Goal: Navigation & Orientation: Find specific page/section

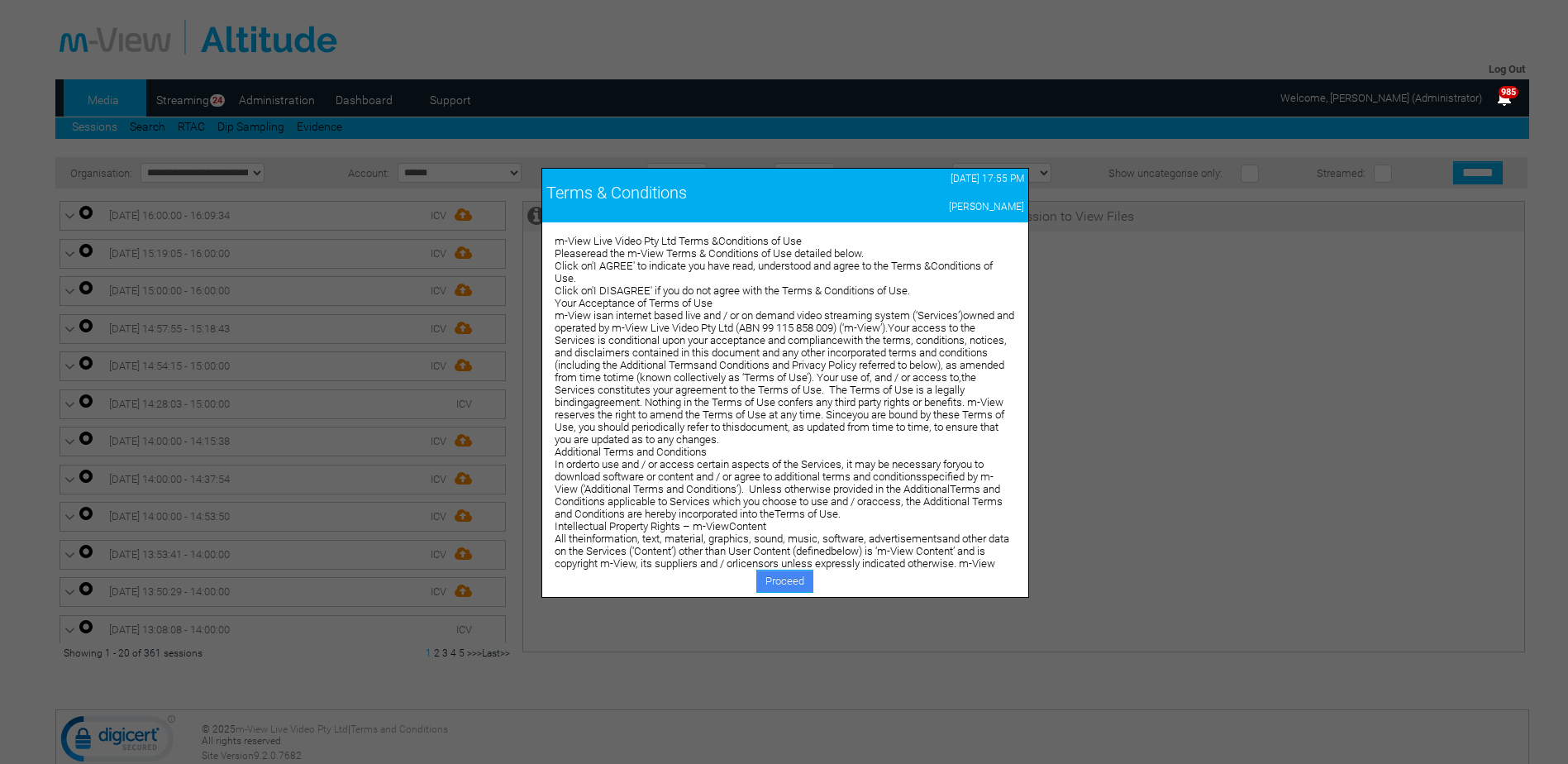
click at [783, 579] on link "Proceed" at bounding box center [784, 582] width 57 height 23
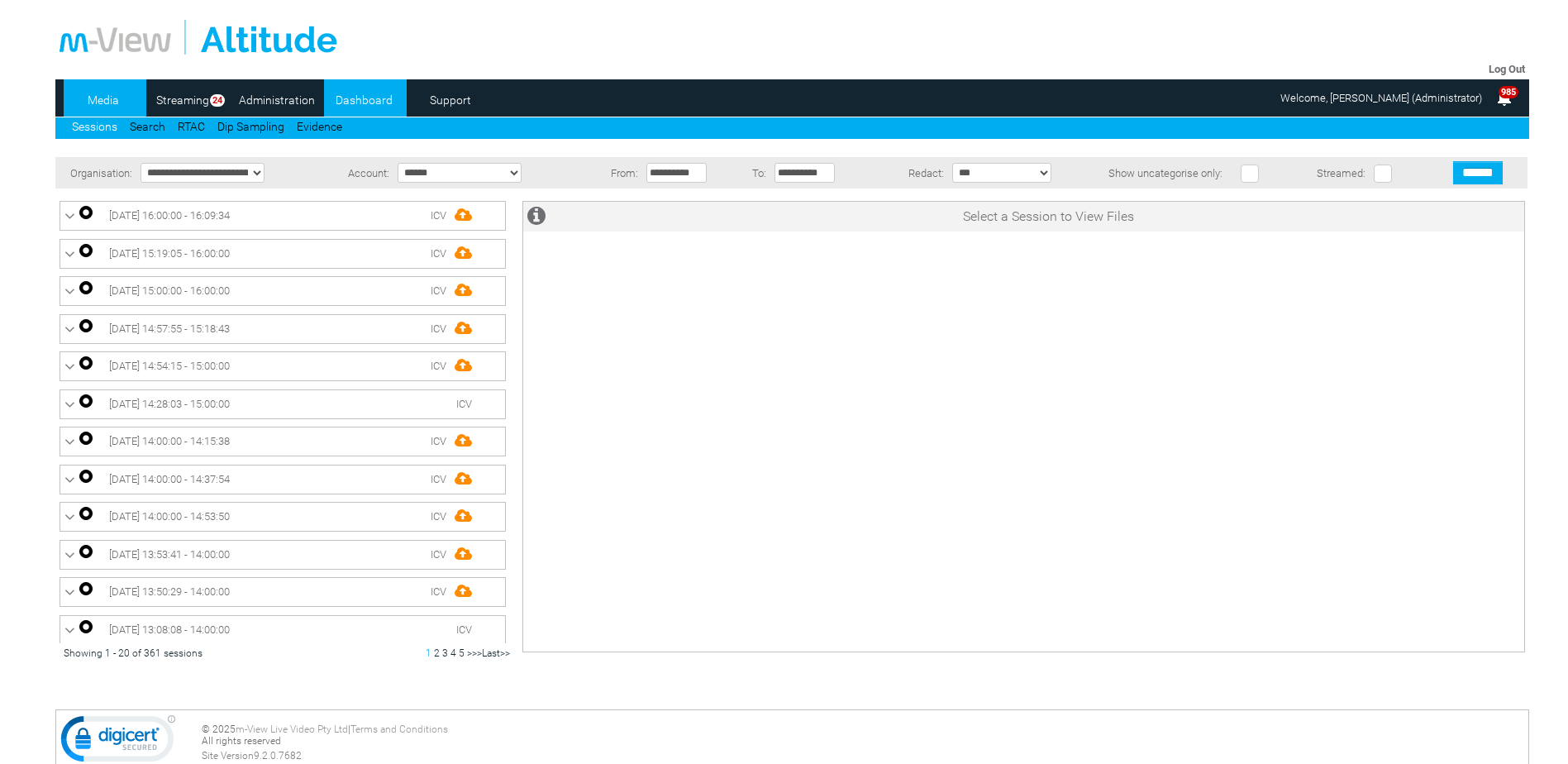
click at [365, 98] on link "Dashboard" at bounding box center [364, 100] width 80 height 25
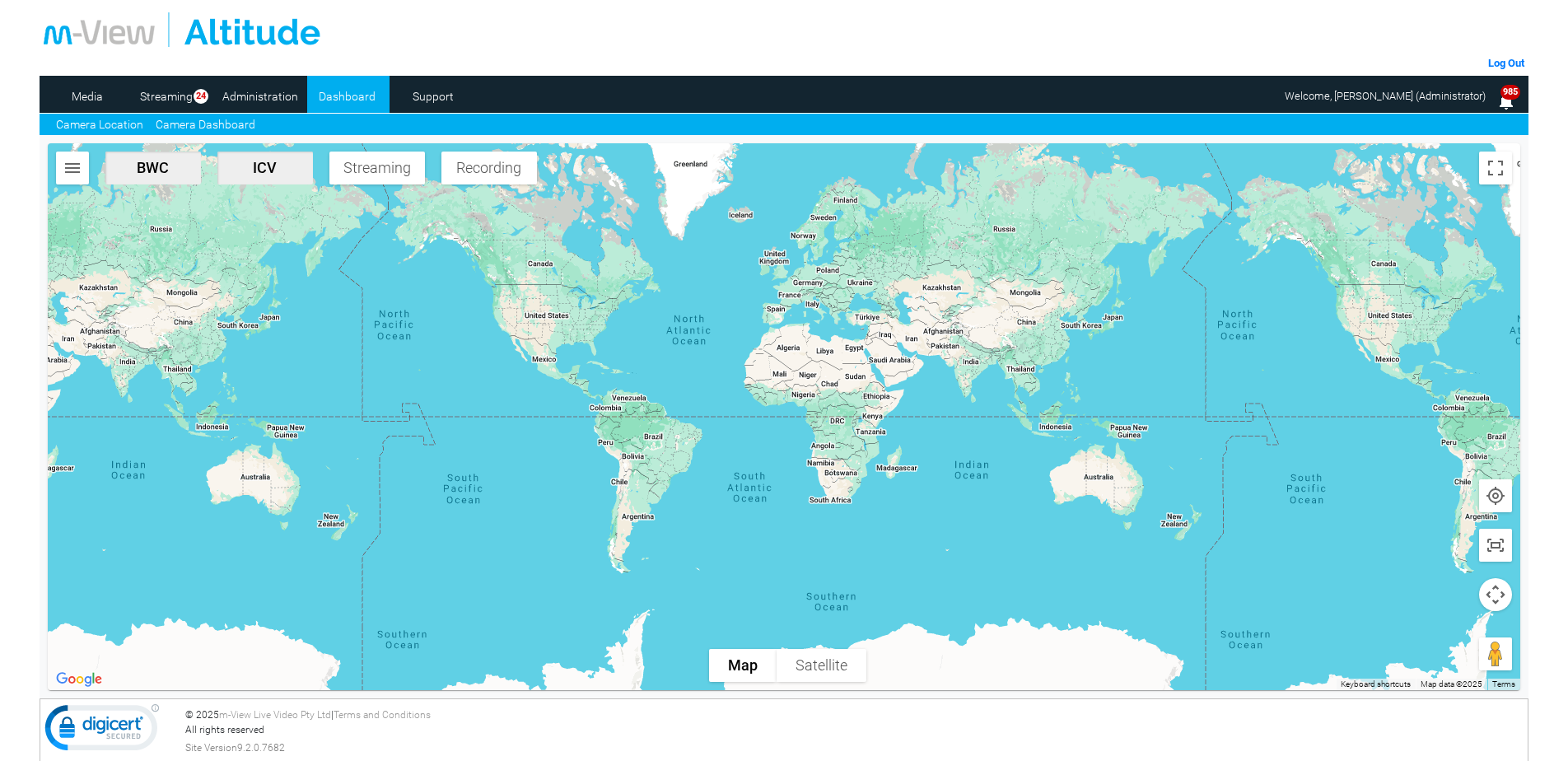
click at [213, 126] on link "Camera Dashboard" at bounding box center [206, 124] width 99 height 17
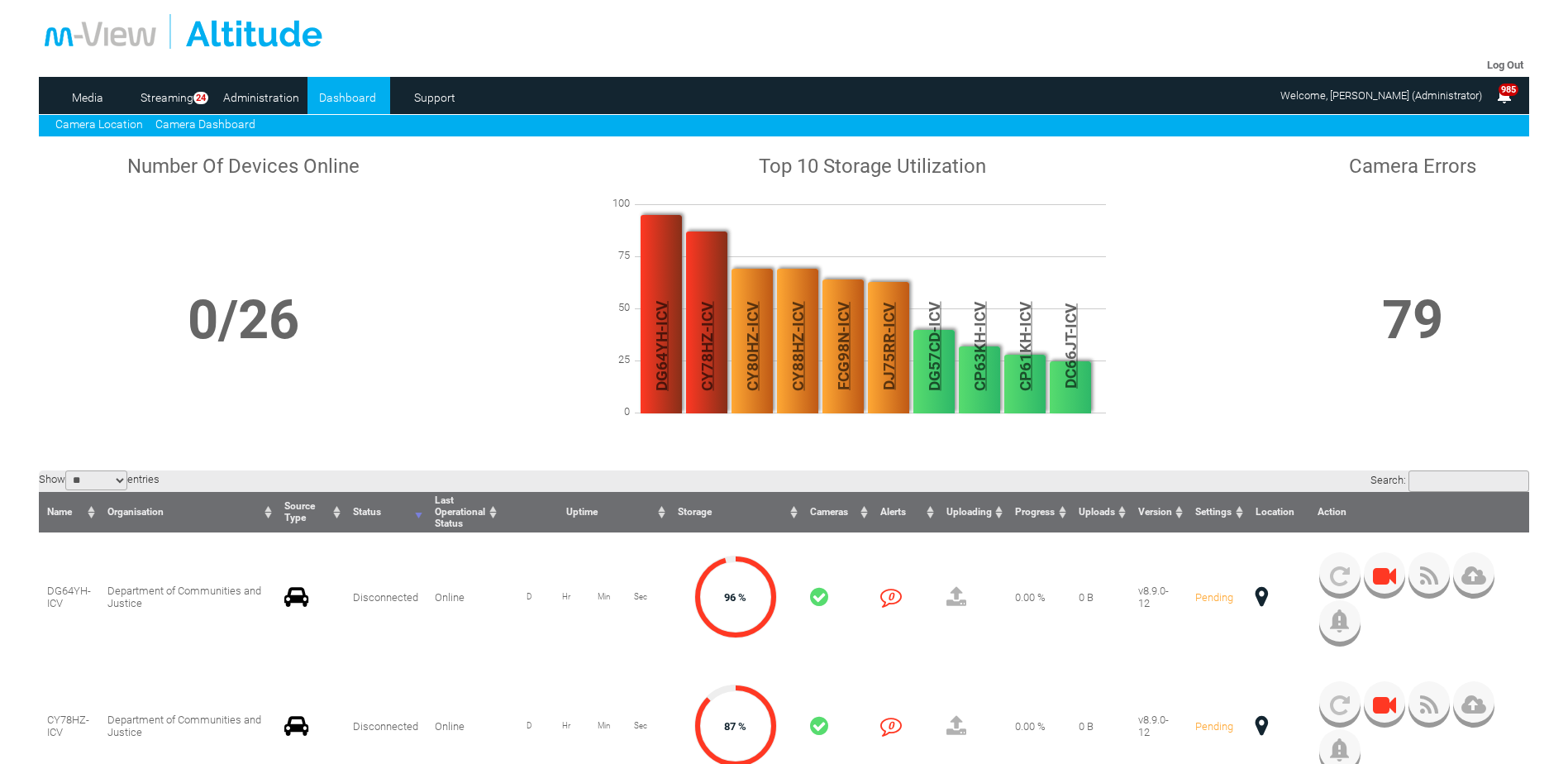
click at [99, 118] on link "Camera Location" at bounding box center [99, 124] width 87 height 13
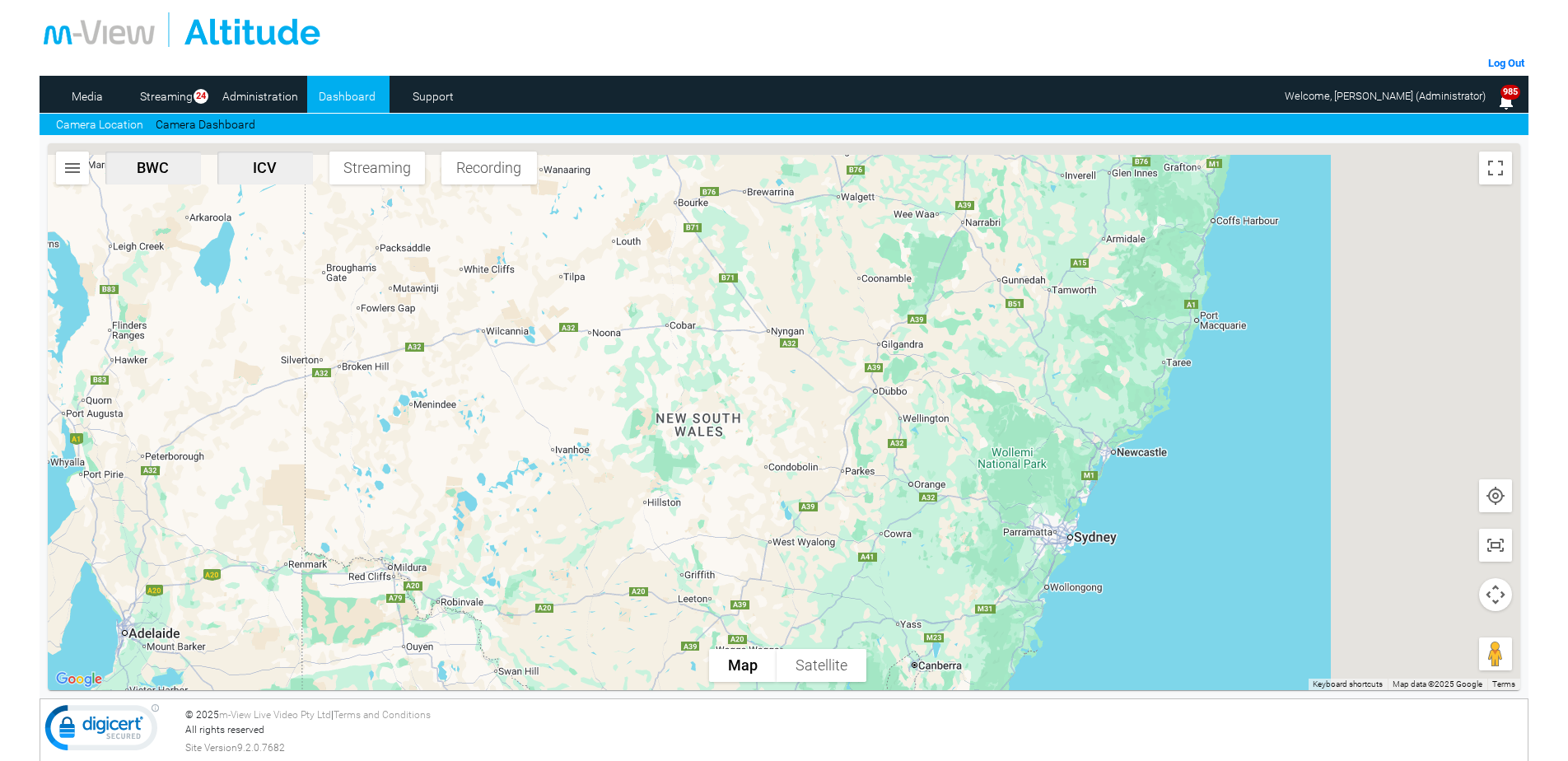
drag, startPoint x: 1360, startPoint y: 257, endPoint x: 1027, endPoint y: 576, distance: 461.1
click at [1029, 576] on div at bounding box center [785, 417] width 1474 height 547
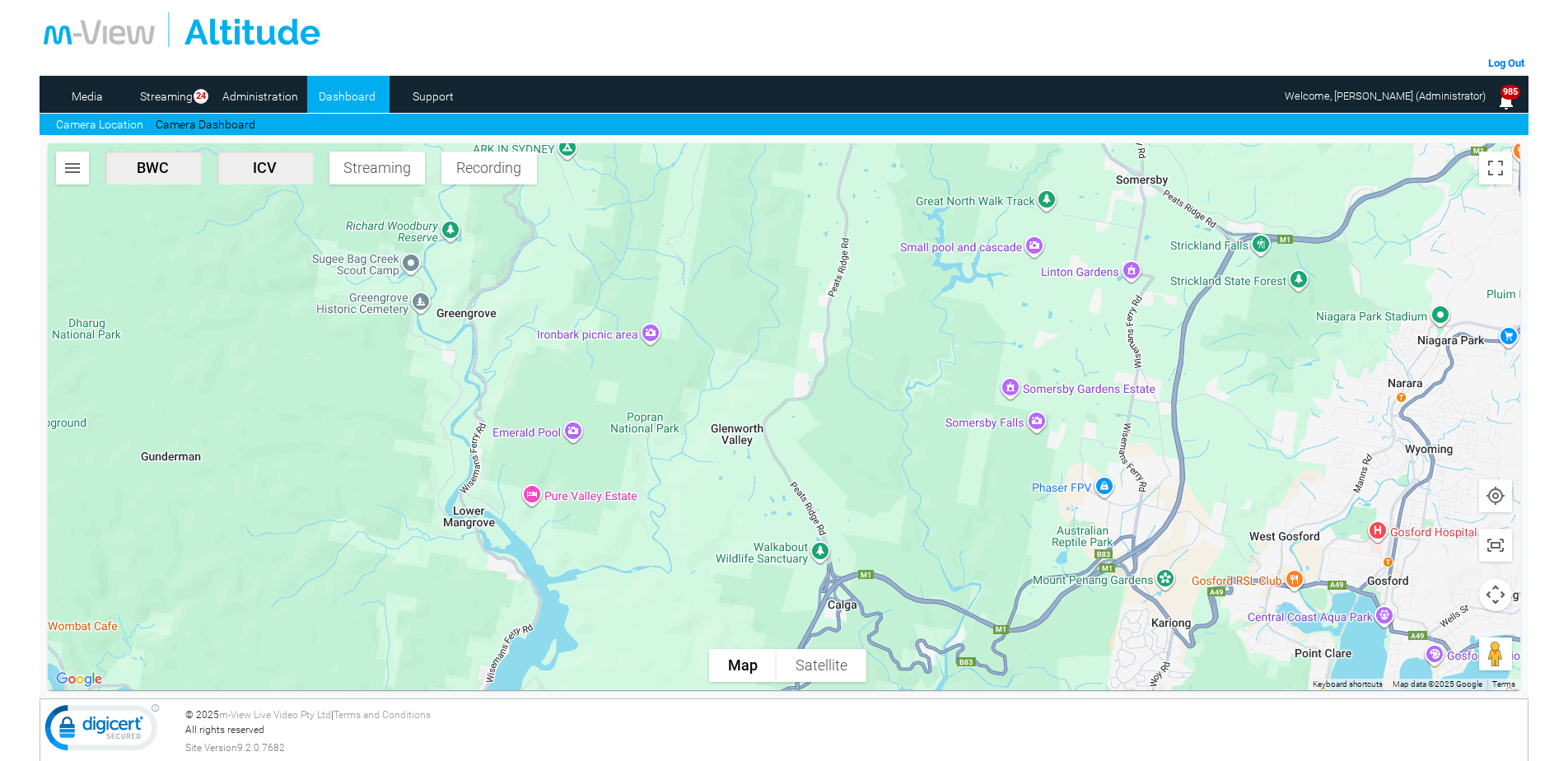
click at [109, 124] on link "Camera Location" at bounding box center [99, 124] width 87 height 17
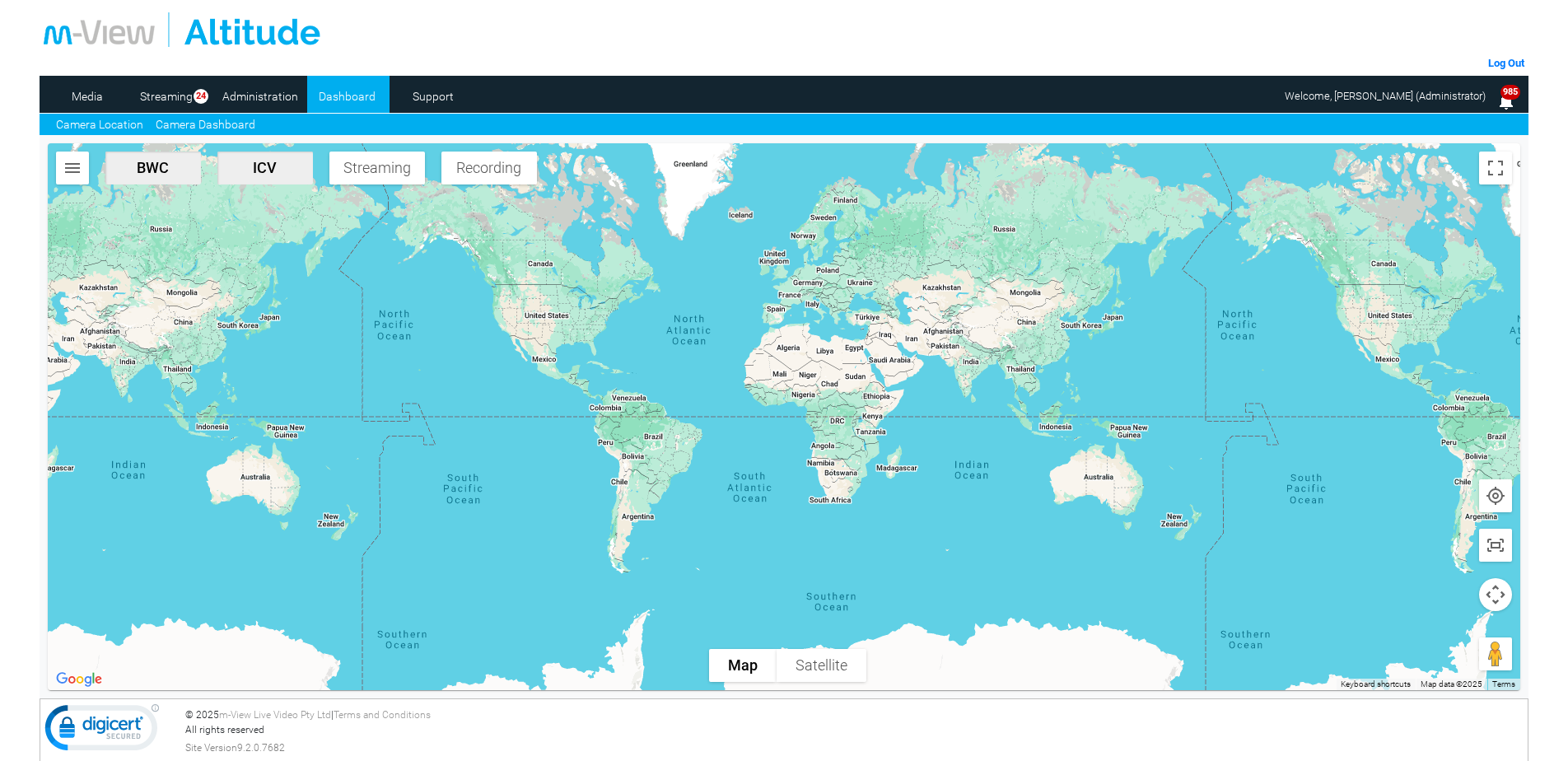
click at [188, 121] on link "Camera Dashboard" at bounding box center [206, 124] width 99 height 17
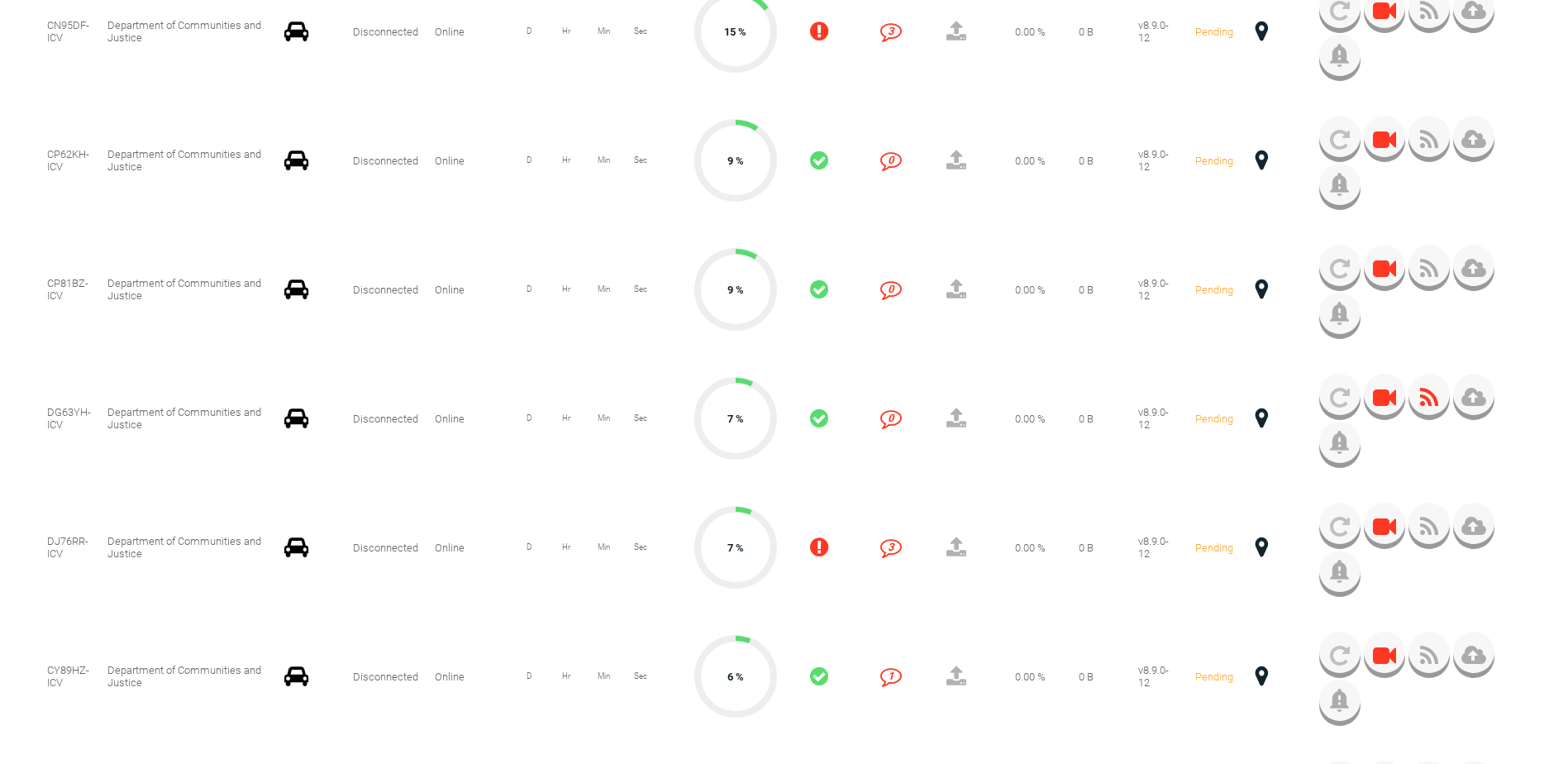
scroll to position [2067, 0]
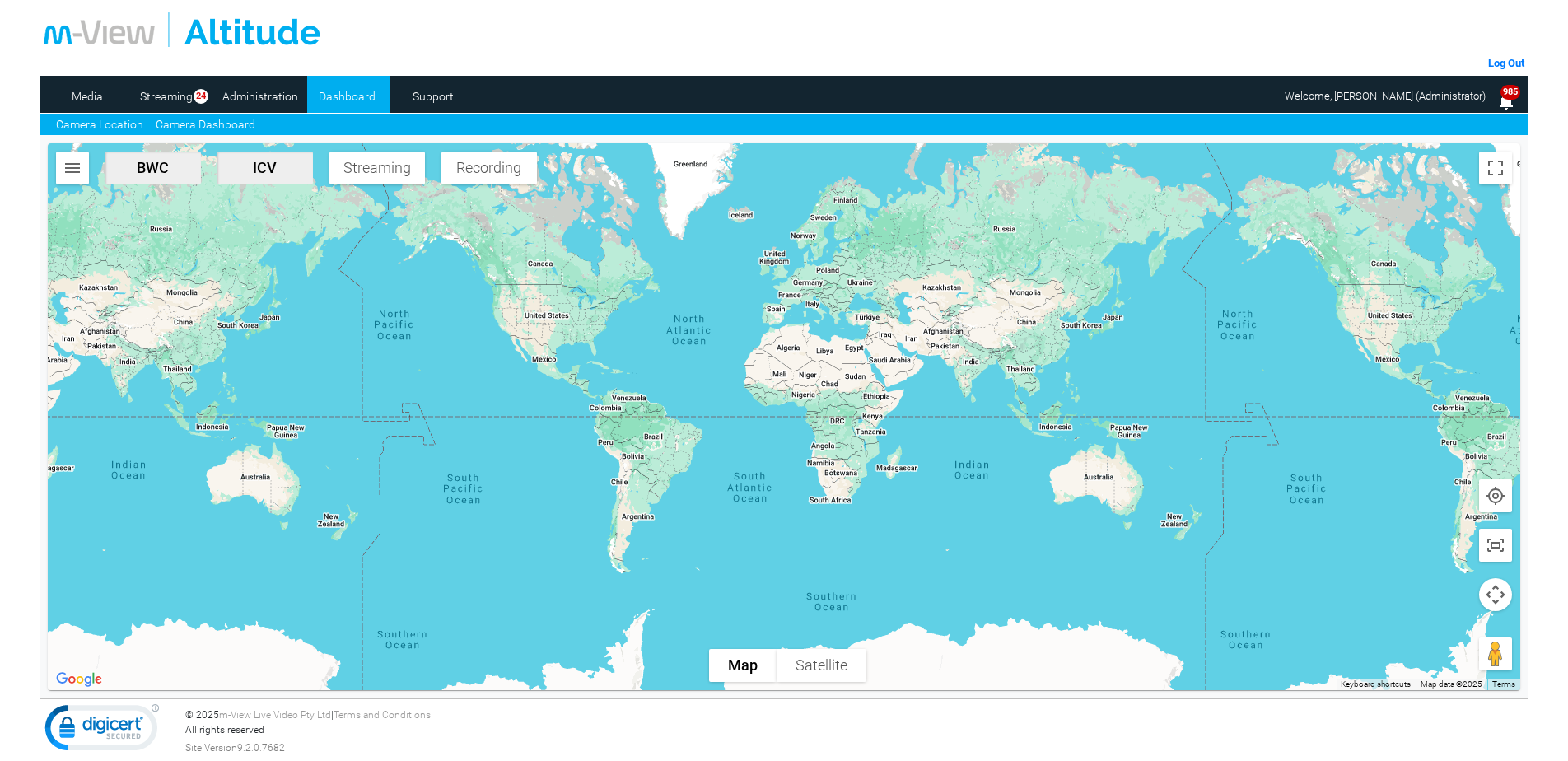
click at [174, 120] on link "Camera Dashboard" at bounding box center [206, 124] width 99 height 17
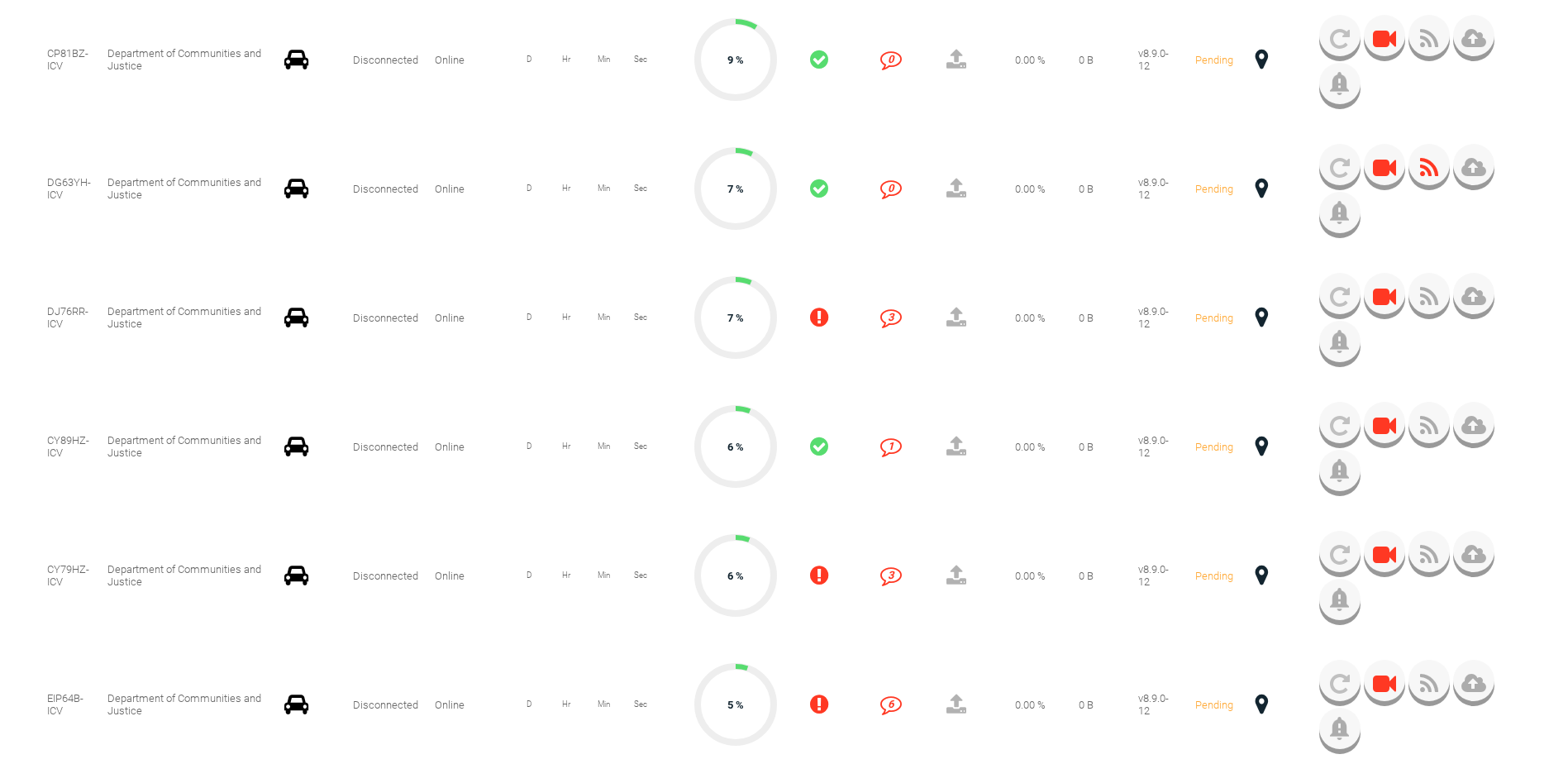
scroll to position [2233, 0]
